Goal: Task Accomplishment & Management: Complete application form

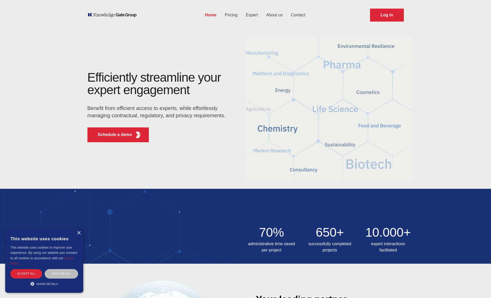
click at [296, 17] on link "Contact" at bounding box center [298, 15] width 23 height 14
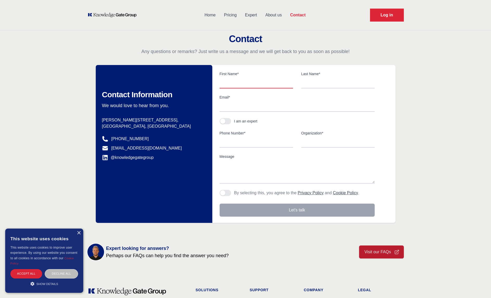
click at [238, 85] on input "text" at bounding box center [256, 83] width 73 height 11
type input "[PERSON_NAME]"
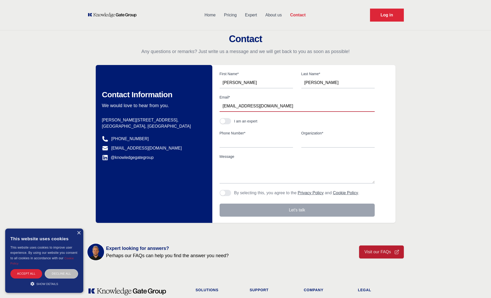
type input "[EMAIL_ADDRESS][DOMAIN_NAME]"
click at [226, 119] on button "button" at bounding box center [225, 121] width 11 height 6
click at [235, 141] on input "Phone Number*" at bounding box center [297, 142] width 155 height 11
type input "20322839"
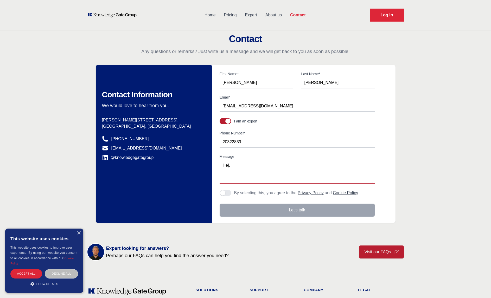
drag, startPoint x: 256, startPoint y: 165, endPoint x: 207, endPoint y: 165, distance: 49.2
click at [207, 165] on div "Contact Information We would love to hear from you. Postal address [PERSON_NAME…" at bounding box center [246, 144] width 300 height 158
drag, startPoint x: 464, startPoint y: 52, endPoint x: 453, endPoint y: 31, distance: 22.9
click at [464, 52] on p "Any questions or remarks? Just write us a message and we will get back to you a…" at bounding box center [245, 51] width 491 height 6
click at [299, 165] on textarea "Hi. I have finished my second" at bounding box center [297, 171] width 155 height 23
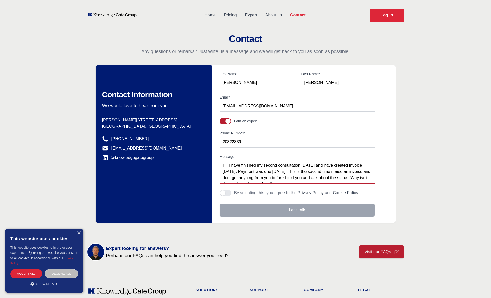
click at [247, 171] on textarea "Hi. I have finished my second consultation [DATE] and have created invoice [DAT…" at bounding box center [297, 171] width 155 height 23
click at [232, 177] on textarea "Hi. I have finished my second consultation [DATE] and have created invoice 1731…" at bounding box center [297, 171] width 155 height 23
click at [279, 177] on textarea "Hi. I have finished my second consultation [DATE] and have created invoice 1731…" at bounding box center [297, 171] width 155 height 23
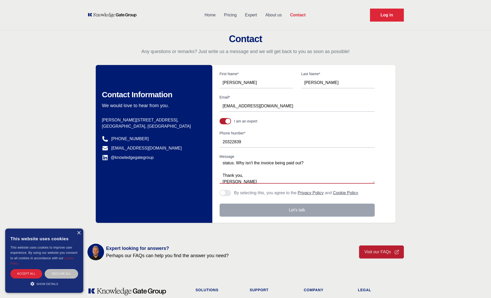
scroll to position [25, 0]
type textarea "Hi. I have finished my second consultation [DATE] and have created invoice 1731…"
click at [225, 194] on span "button" at bounding box center [222, 193] width 5 height 5
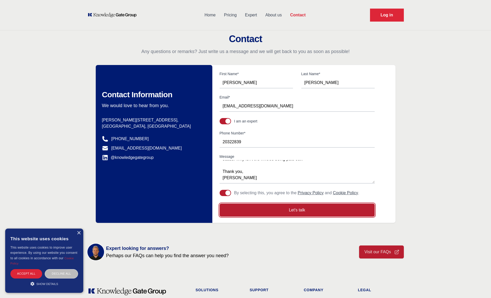
click at [288, 208] on button "Let's talk" at bounding box center [297, 210] width 155 height 13
